Goal: Check status: Check status

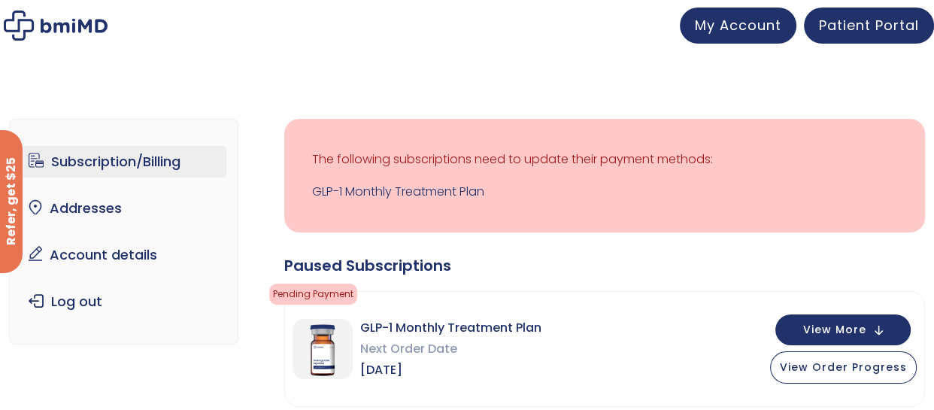
click at [705, 224] on div "The following subscriptions need to update their payment methods: GLP-1 Monthly…" at bounding box center [604, 176] width 641 height 114
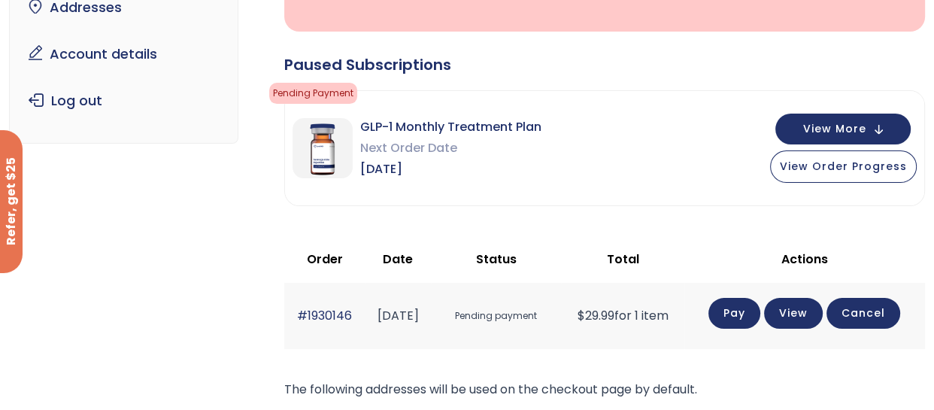
scroll to position [164, 0]
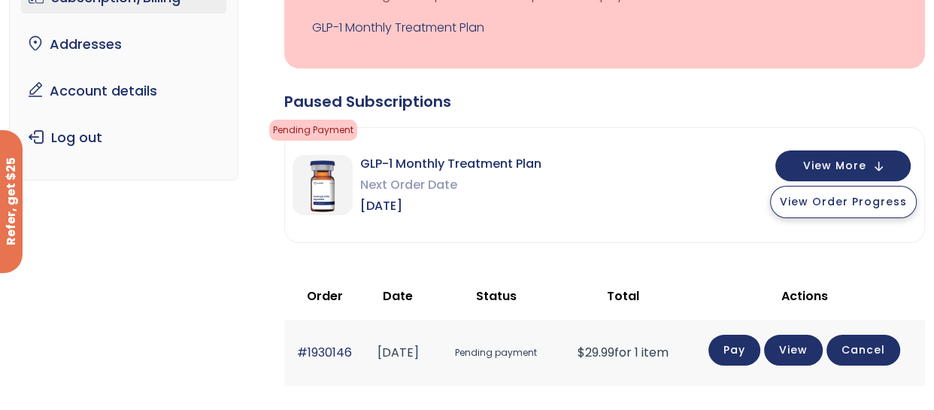
click at [804, 214] on button "View Order Progress" at bounding box center [843, 202] width 147 height 32
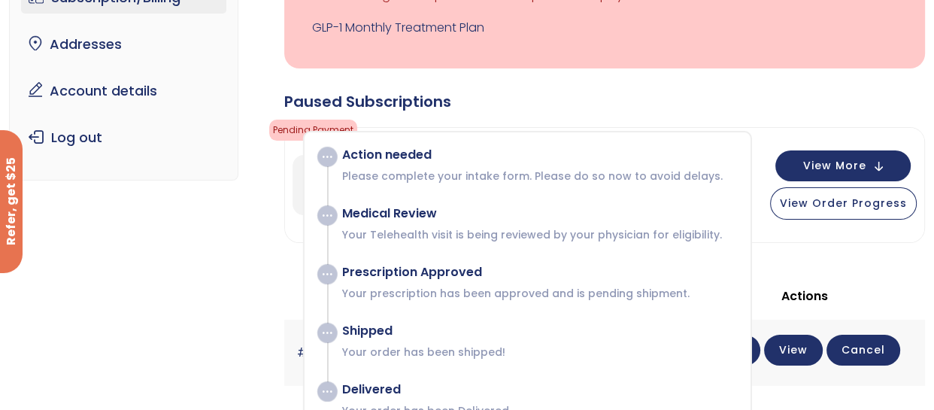
click at [770, 234] on div "GLP-1 Monthly Treatment Plan Next Order Date [DATE] View More View Order Progre…" at bounding box center [604, 185] width 639 height 114
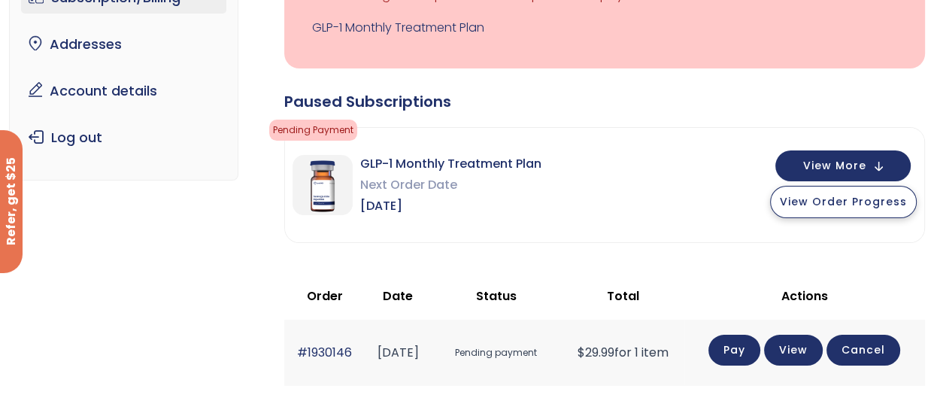
click at [809, 208] on button "View Order Progress" at bounding box center [843, 202] width 147 height 32
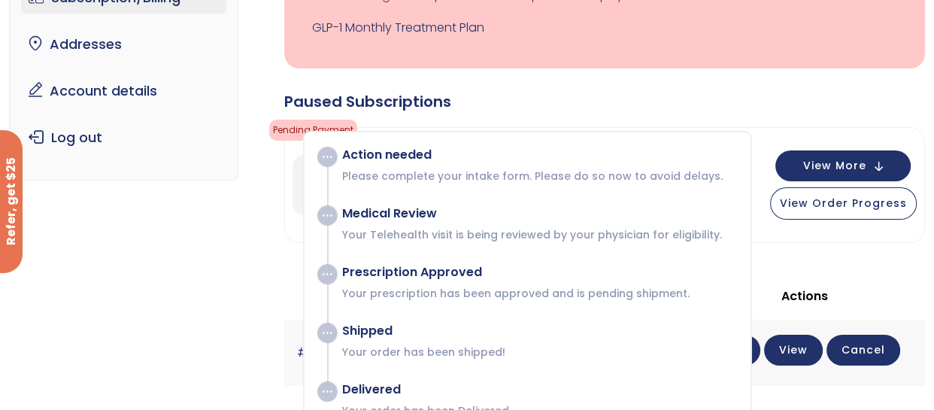
click at [363, 166] on div "Action needed Please complete your intake form. Please do so now to avoid delay…" at bounding box center [531, 165] width 408 height 36
click at [486, 108] on div "Paused Subscriptions" at bounding box center [604, 101] width 641 height 21
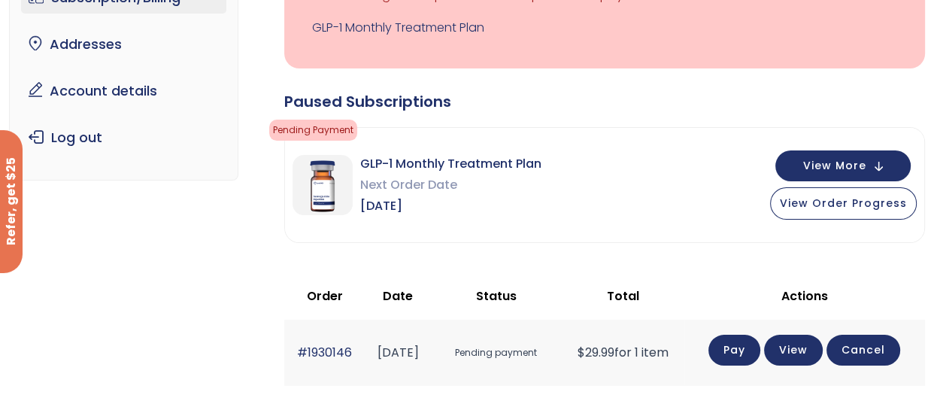
click at [334, 133] on span "Pending Payment" at bounding box center [313, 130] width 88 height 21
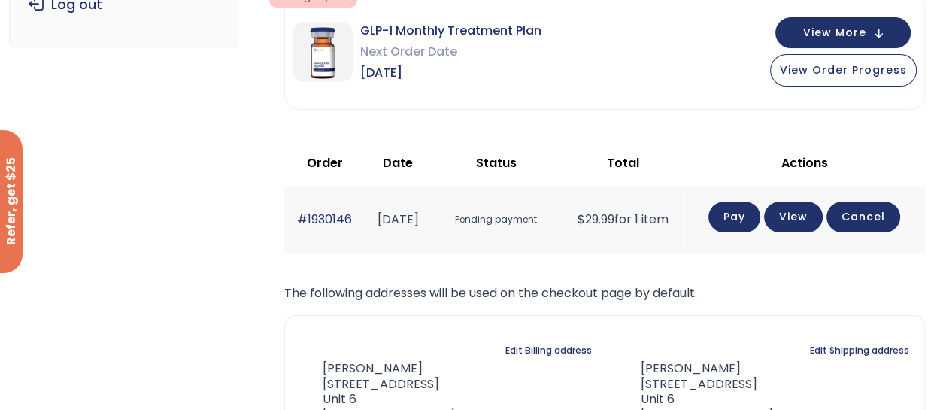
scroll to position [301, 0]
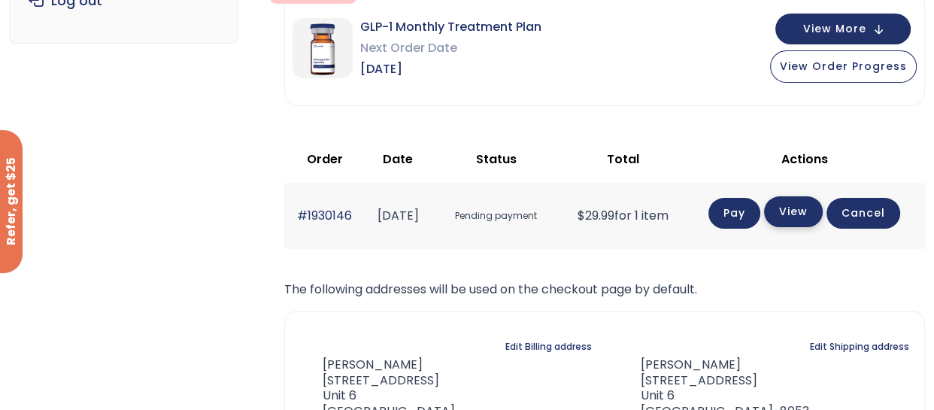
click at [810, 218] on link "View" at bounding box center [793, 211] width 59 height 31
